Goal: Check status: Check status

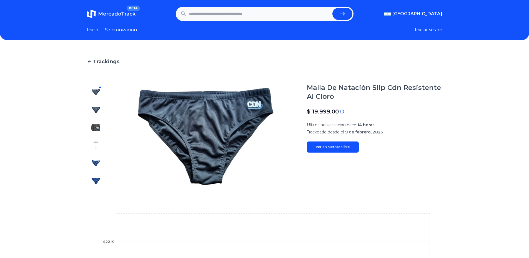
click at [131, 29] on link "Sincronizacion" at bounding box center [121, 30] width 32 height 7
